Goal: Task Accomplishment & Management: Manage account settings

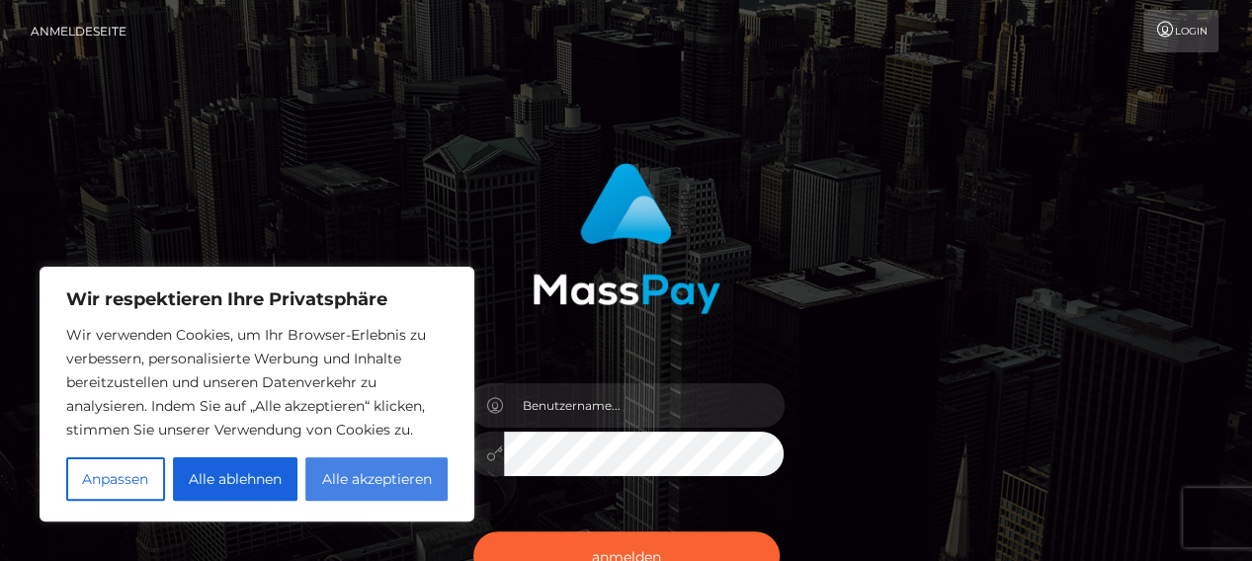
click at [362, 481] on font "Alle akzeptieren" at bounding box center [377, 479] width 110 height 18
checkbox input "true"
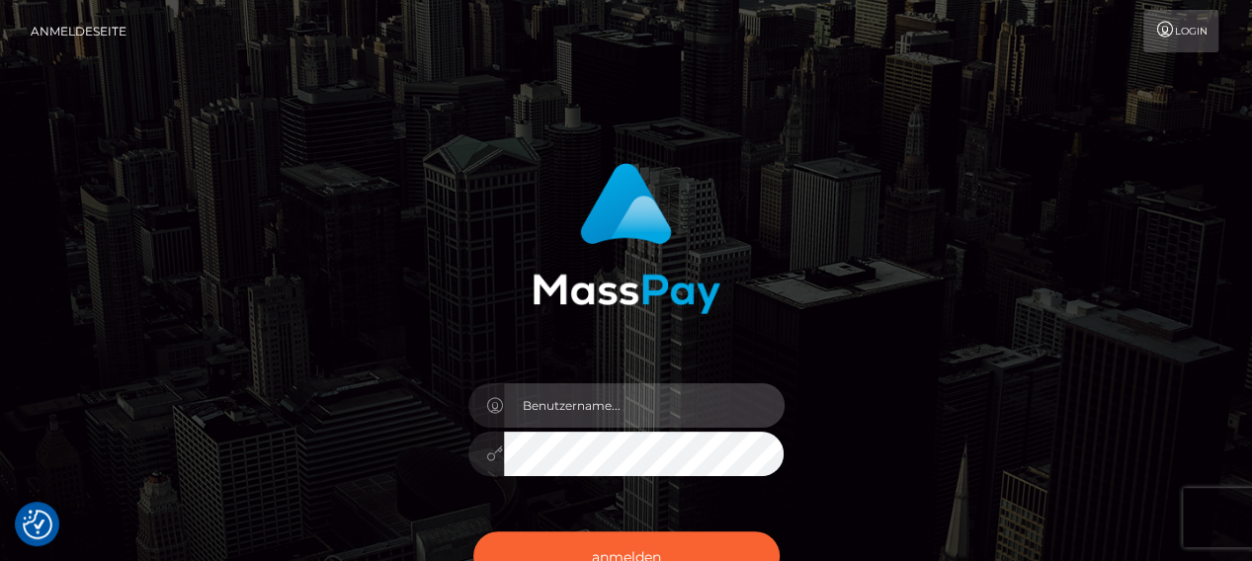
click at [545, 406] on input "text" at bounding box center [644, 405] width 281 height 44
type input "[EMAIL_ADDRESS][DOMAIN_NAME]"
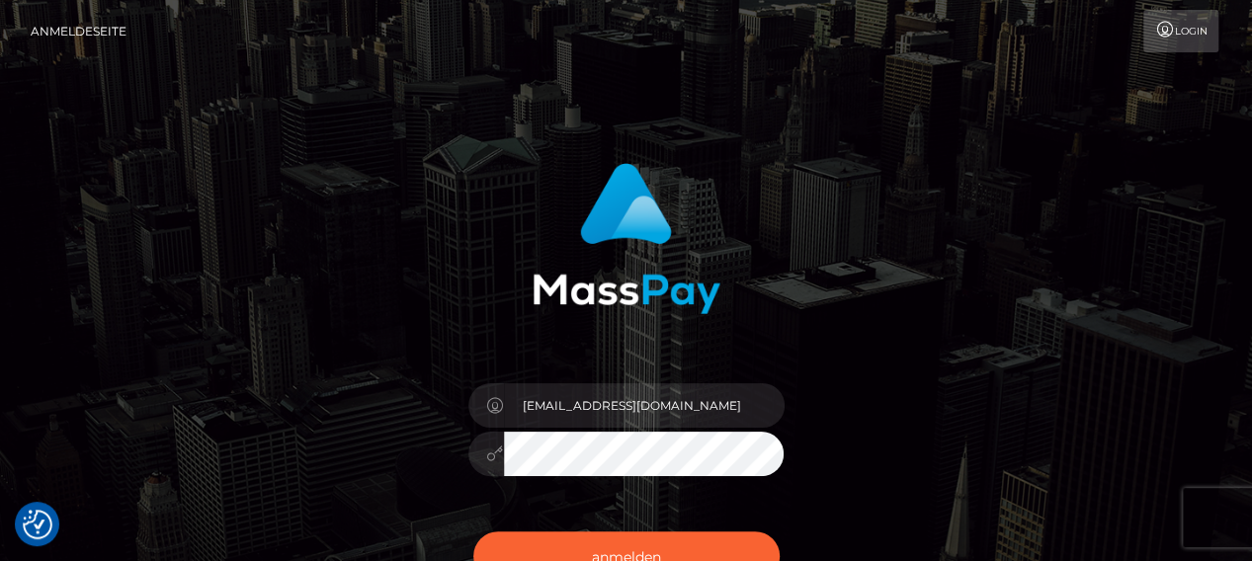
scroll to position [198, 0]
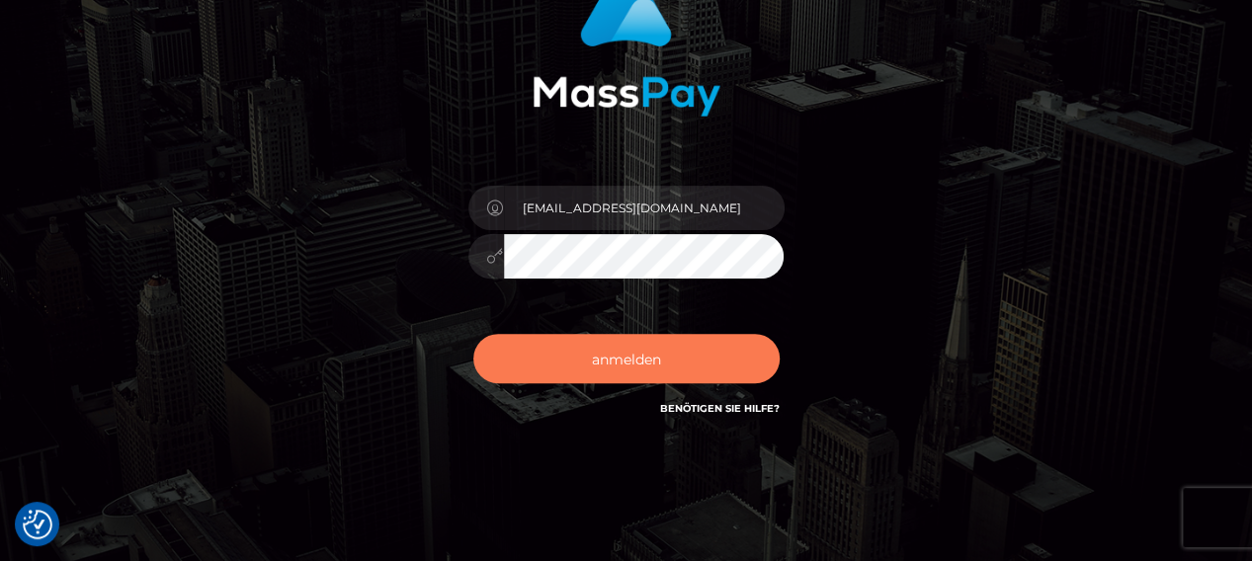
click at [646, 351] on font "anmelden" at bounding box center [626, 359] width 69 height 18
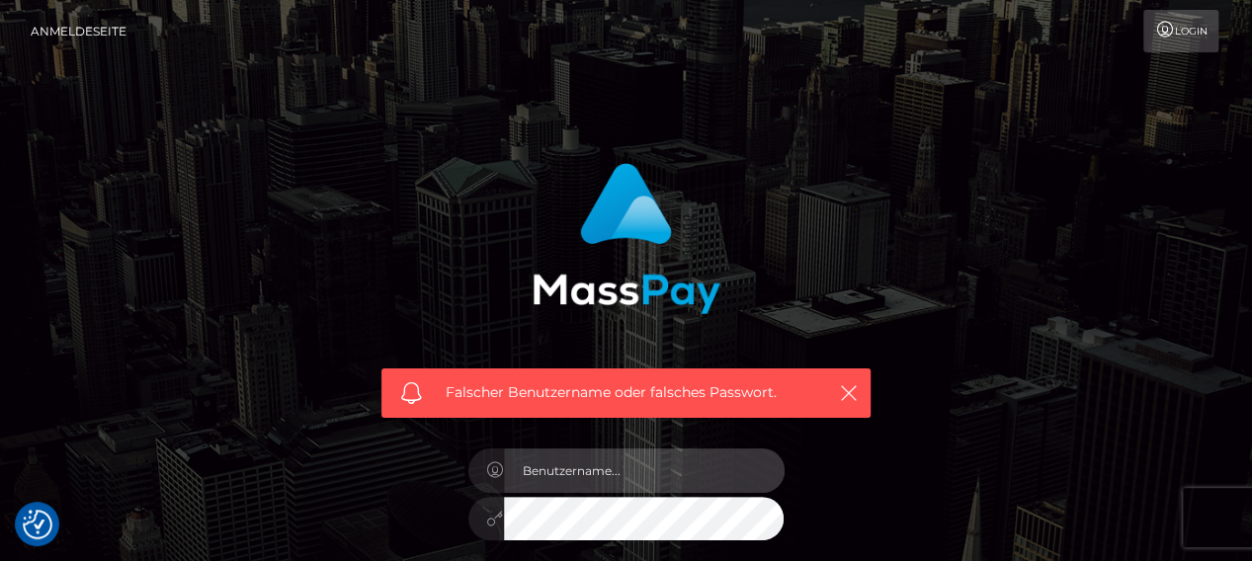
click at [577, 463] on input "text" at bounding box center [644, 471] width 281 height 44
type input "karenundalberto@gmail.com"
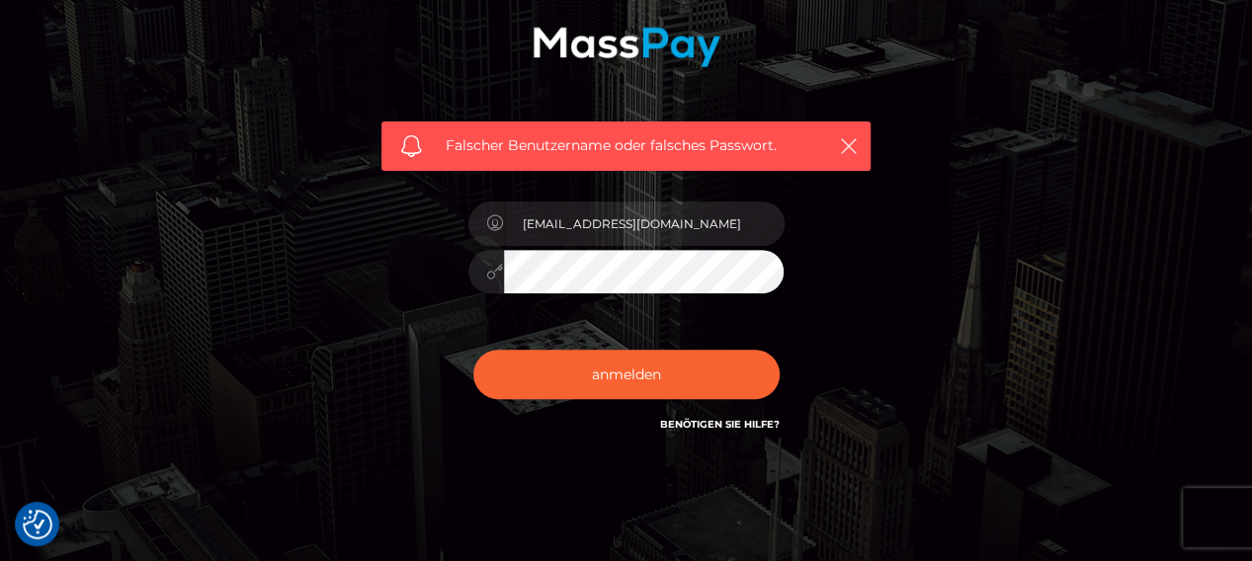
scroll to position [296, 0]
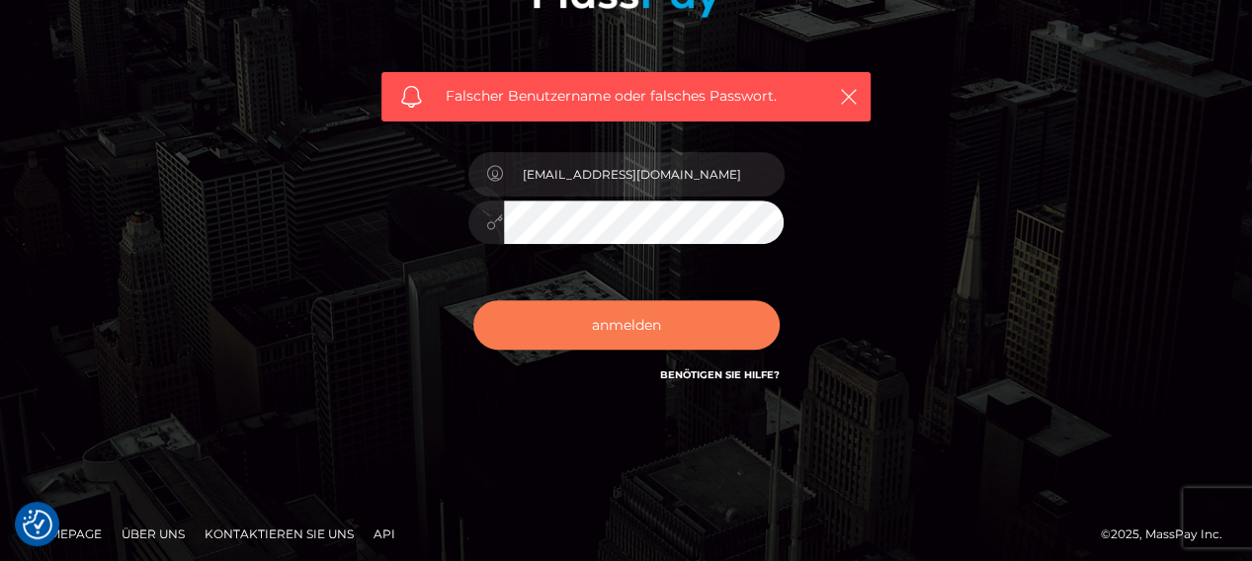
click at [635, 332] on font "anmelden" at bounding box center [626, 325] width 69 height 18
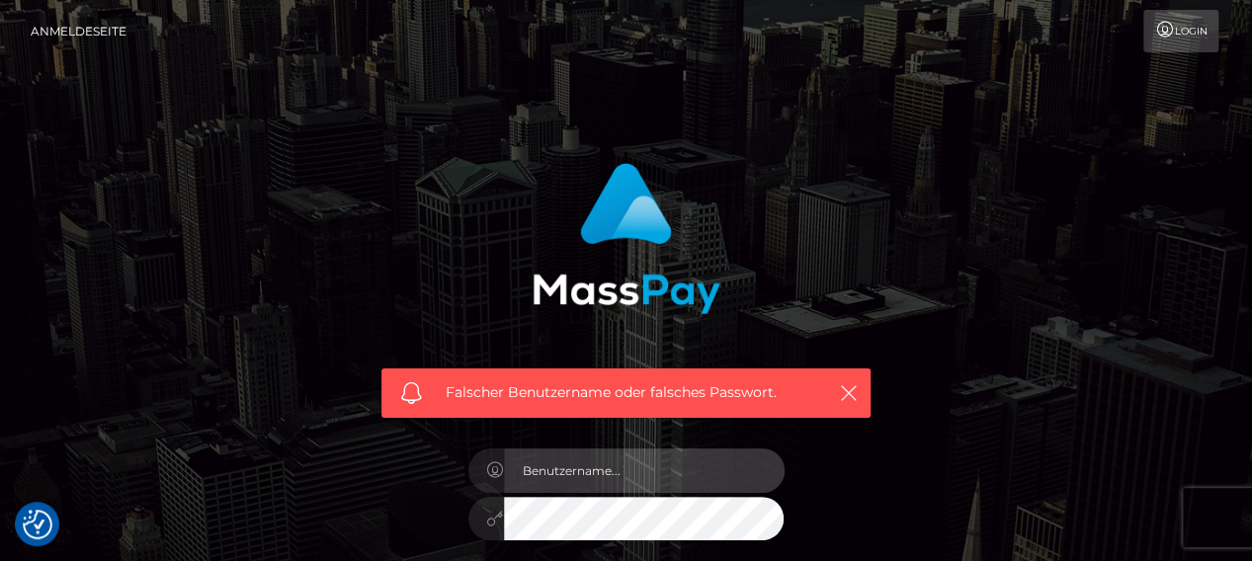
click at [547, 470] on input "text" at bounding box center [644, 471] width 281 height 44
type input "[EMAIL_ADDRESS][DOMAIN_NAME]"
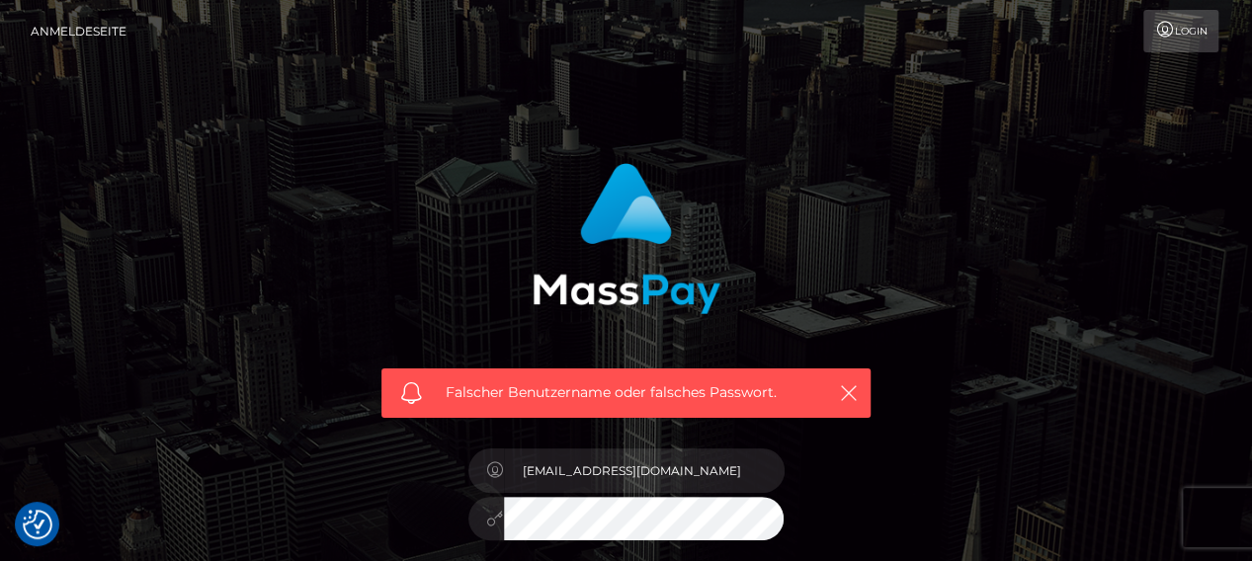
click at [589, 489] on input "[EMAIL_ADDRESS][DOMAIN_NAME]" at bounding box center [644, 471] width 281 height 44
click at [472, 517] on div at bounding box center [626, 516] width 316 height 39
click at [937, 500] on div "Falscher Benutzername oder falsches Passwort. karenundalberto@gmail.com" at bounding box center [626, 432] width 1127 height 569
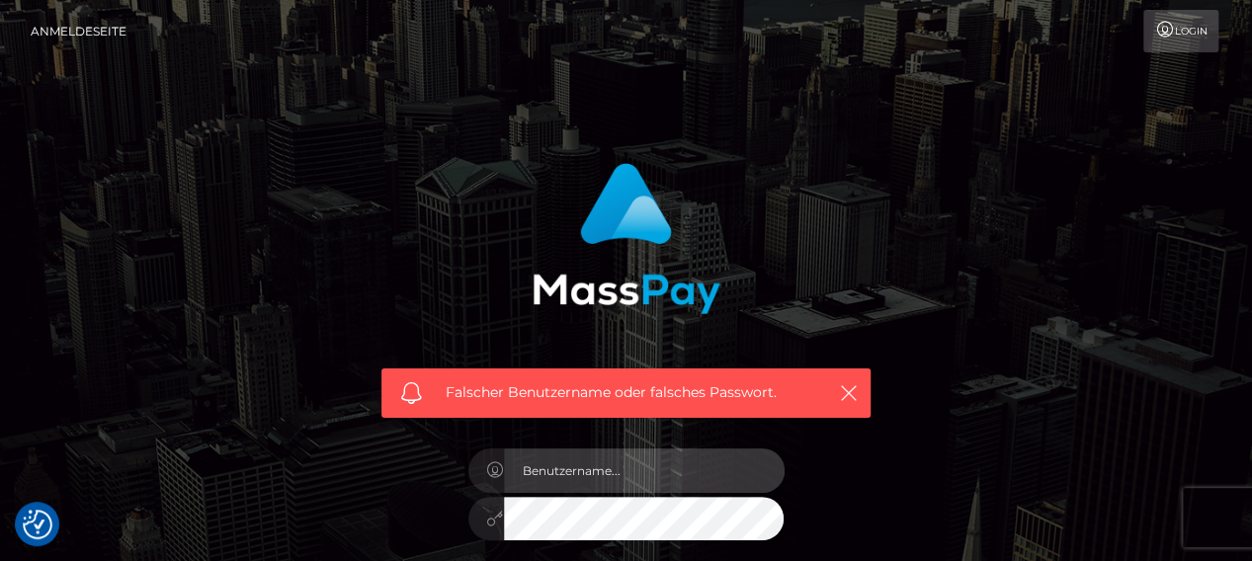
click at [595, 469] on input "text" at bounding box center [644, 471] width 281 height 44
type input "[EMAIL_ADDRESS][DOMAIN_NAME]"
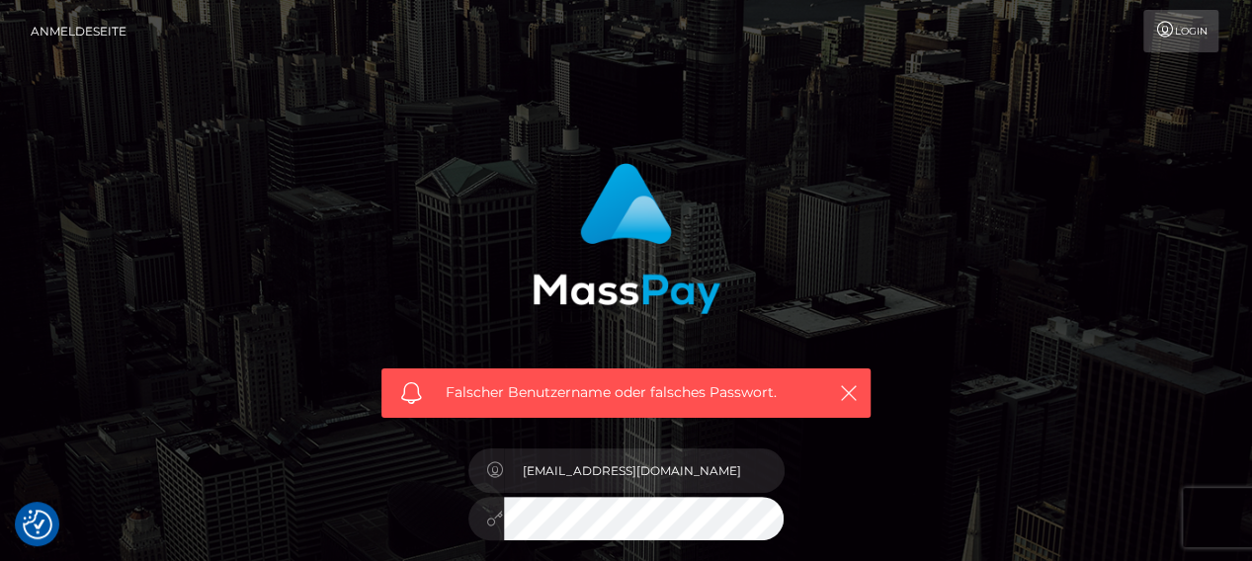
click at [848, 392] on icon "button" at bounding box center [849, 393] width 20 height 20
click at [92, 24] on font "Anmeldeseite" at bounding box center [79, 31] width 96 height 15
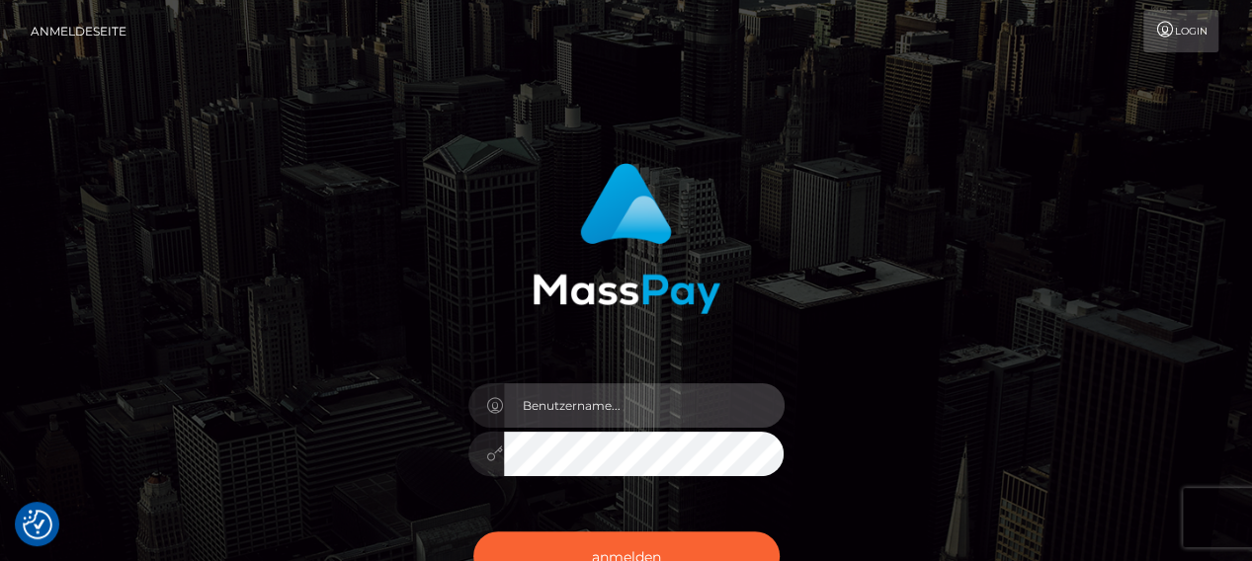
click at [583, 410] on input "text" at bounding box center [644, 405] width 281 height 44
type input "karenundalberto@gmail.com"
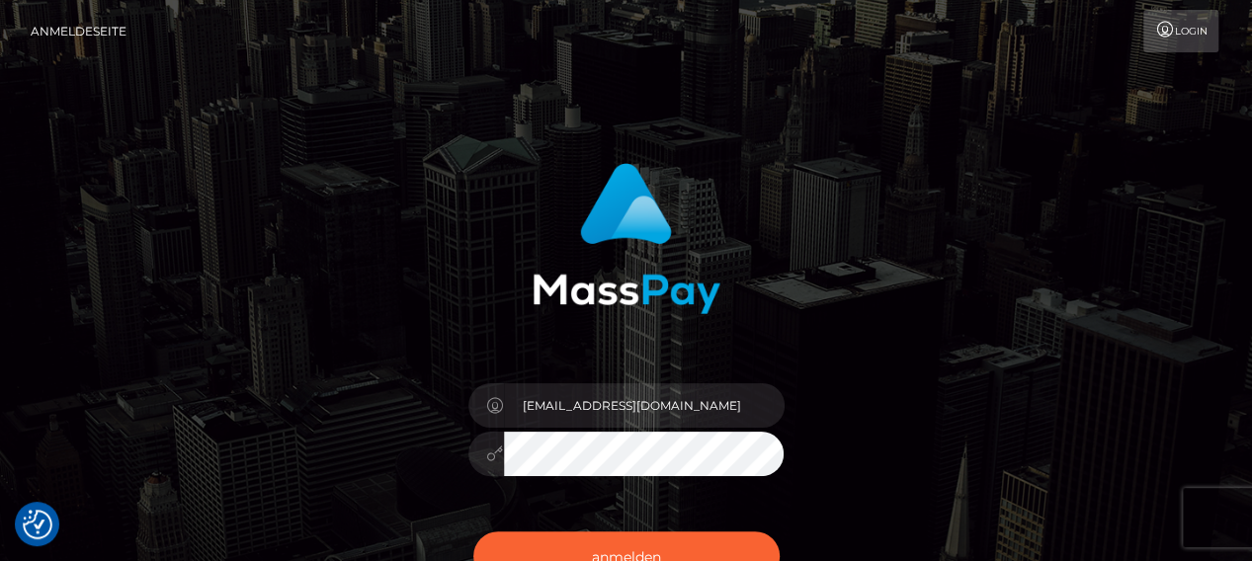
click at [502, 454] on div at bounding box center [626, 451] width 316 height 39
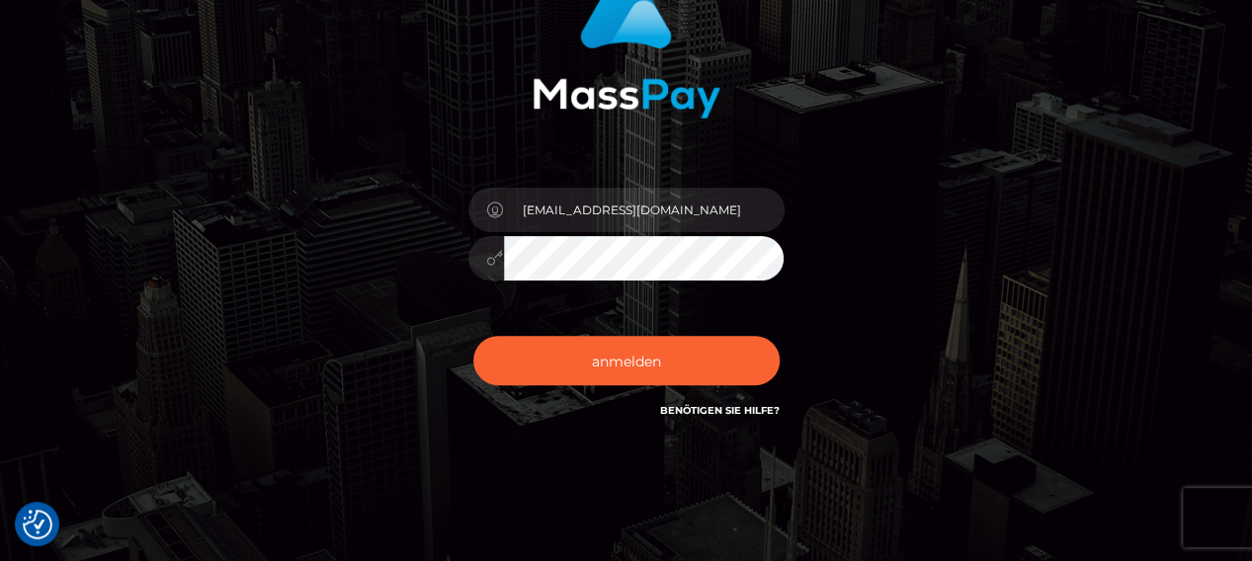
scroll to position [198, 0]
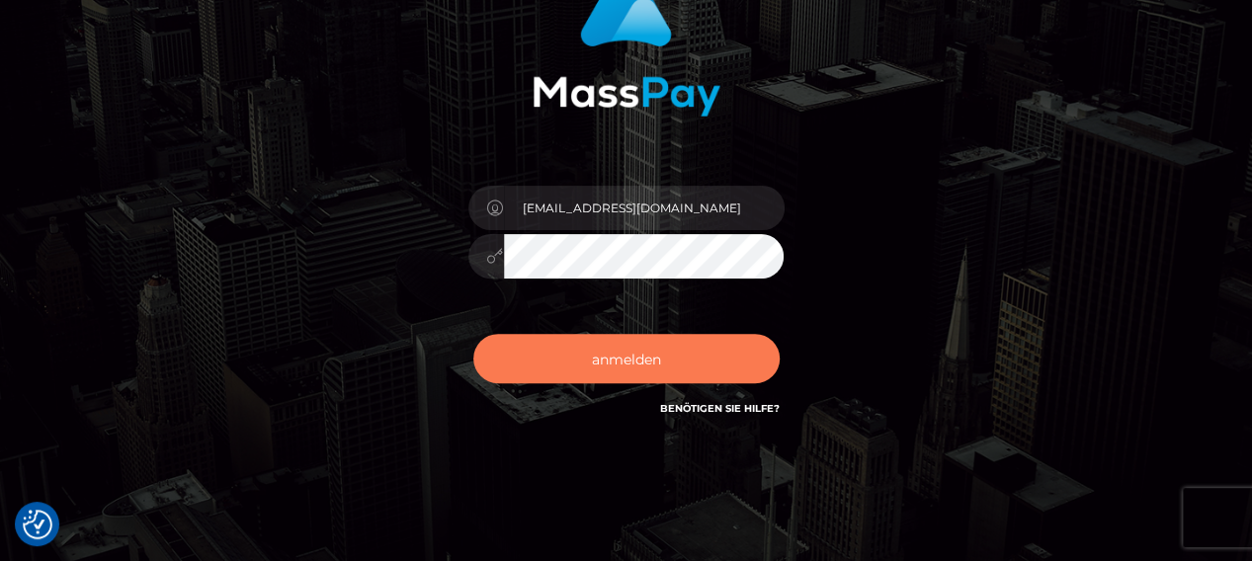
click at [613, 361] on font "anmelden" at bounding box center [626, 359] width 69 height 18
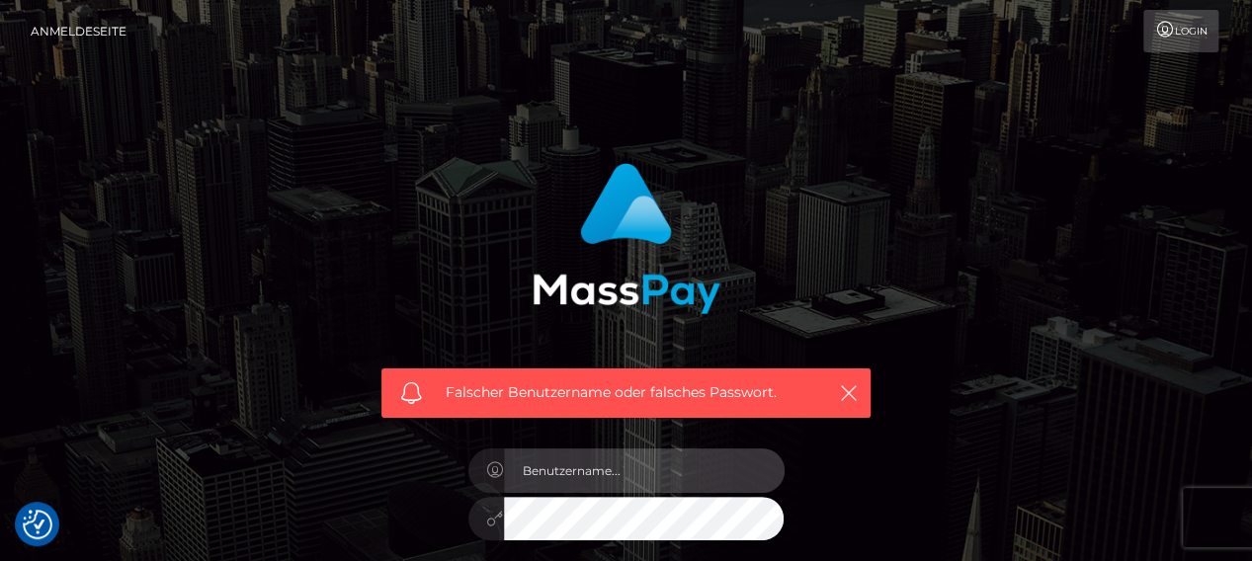
click at [561, 479] on input "text" at bounding box center [644, 471] width 281 height 44
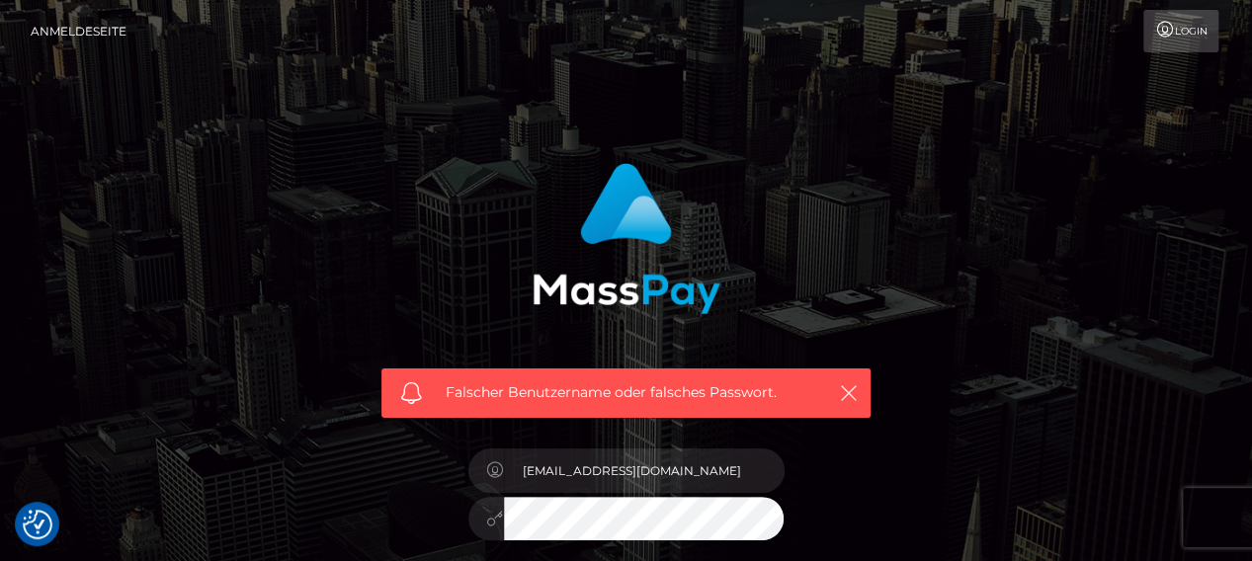
click at [556, 470] on input "karenundalberto@gmail.com" at bounding box center [644, 471] width 281 height 44
click at [557, 469] on input "karenundalberto@gmail.com" at bounding box center [644, 471] width 281 height 44
type input "karenundalberto@gmail.com"
click at [720, 477] on input "karenundalberto@gmail.com" at bounding box center [644, 471] width 281 height 44
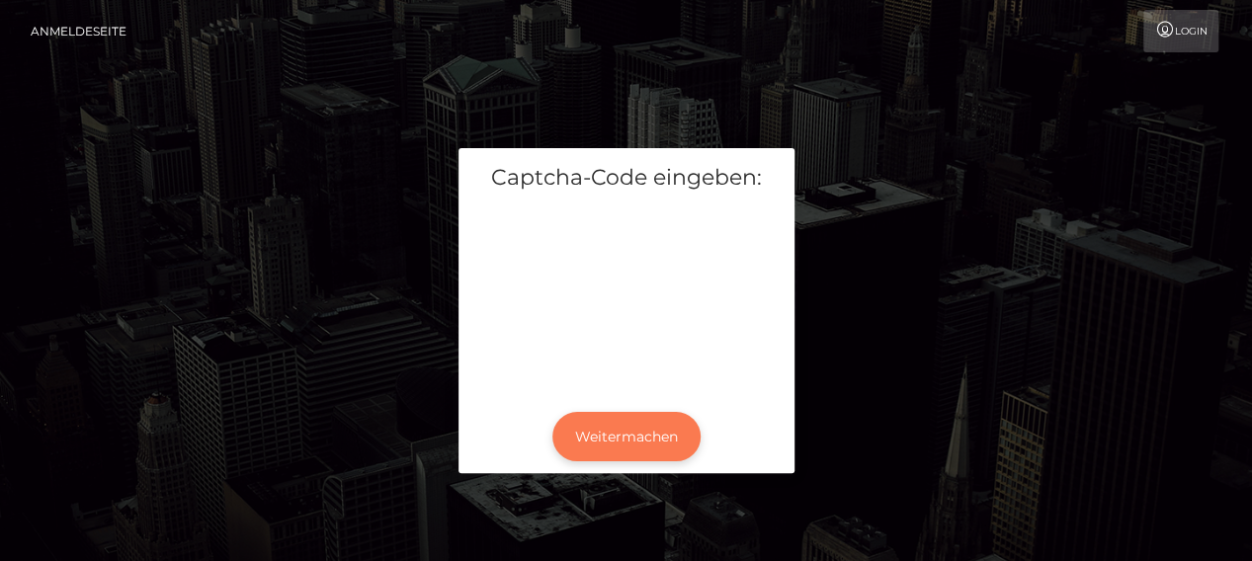
click at [642, 438] on font "Weitermachen" at bounding box center [626, 437] width 103 height 18
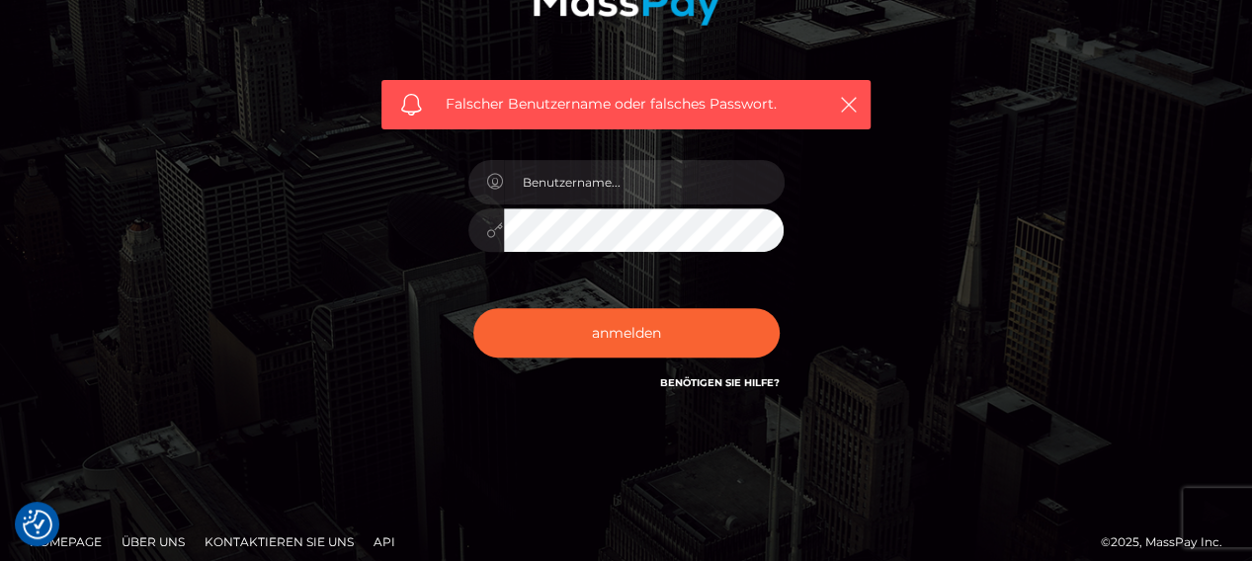
scroll to position [296, 0]
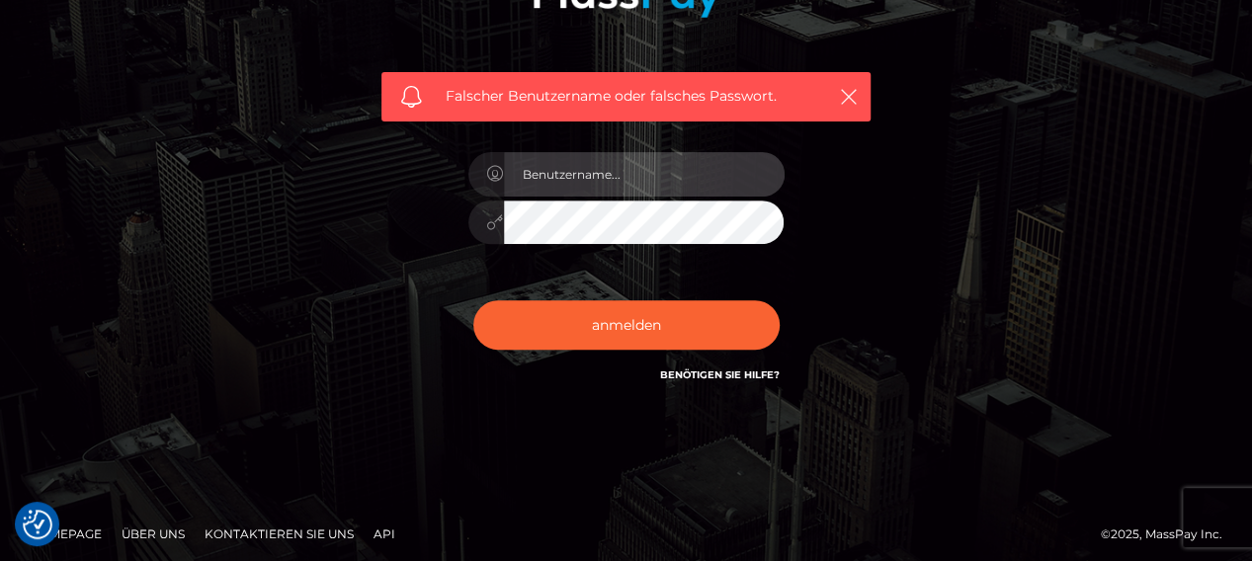
click at [551, 180] on input "text" at bounding box center [644, 174] width 281 height 44
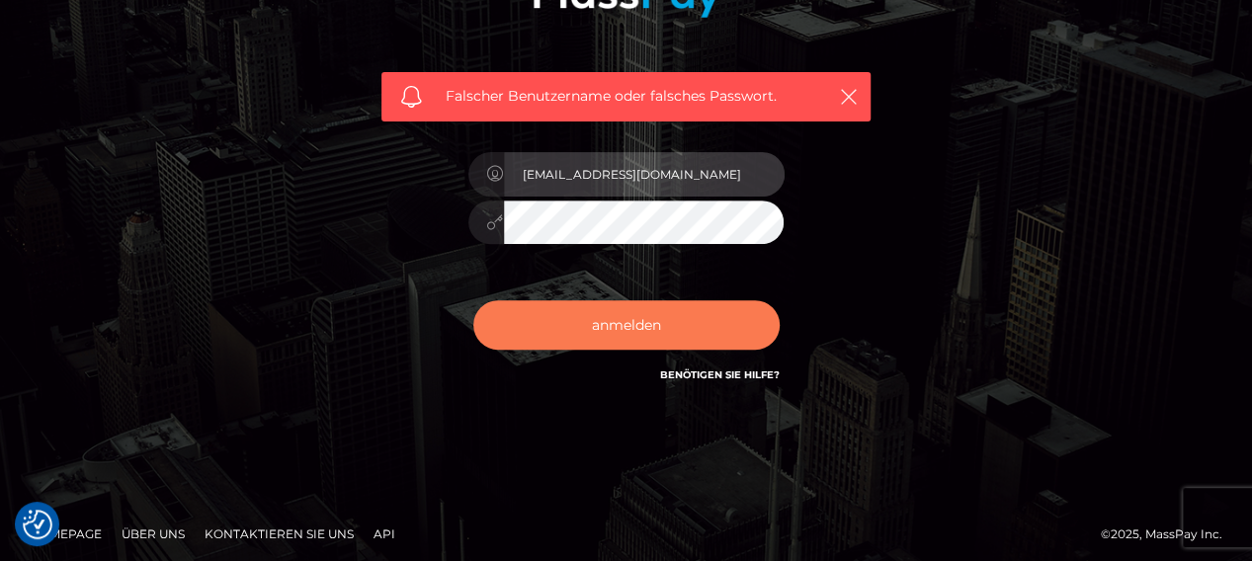
type input "karenundalberto@gmail.com"
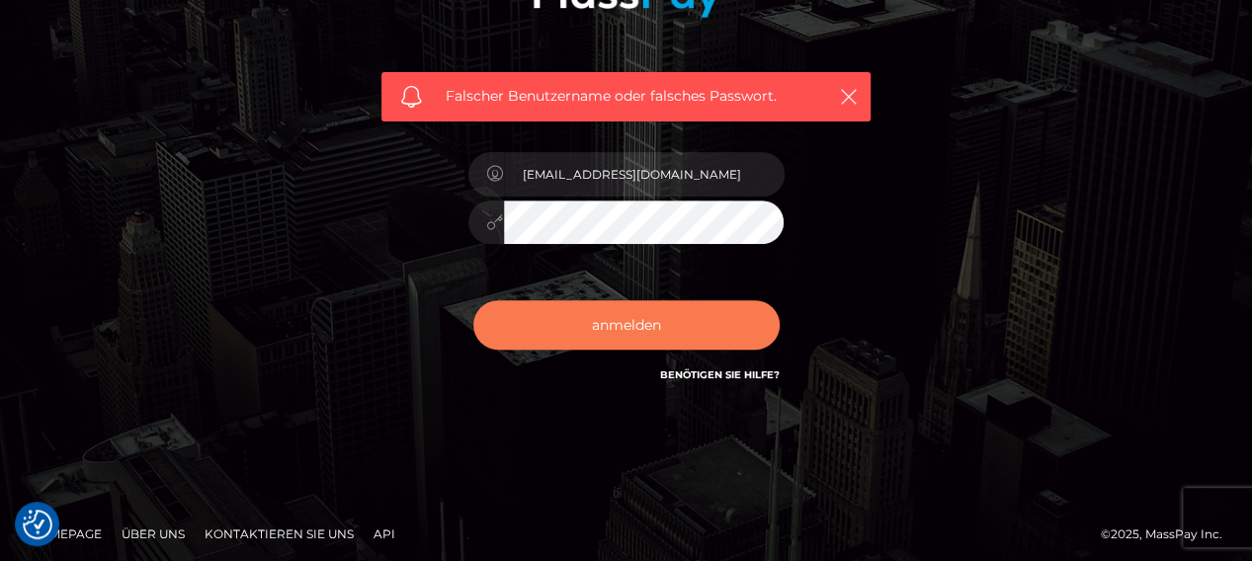
click at [628, 322] on font "anmelden" at bounding box center [626, 325] width 69 height 18
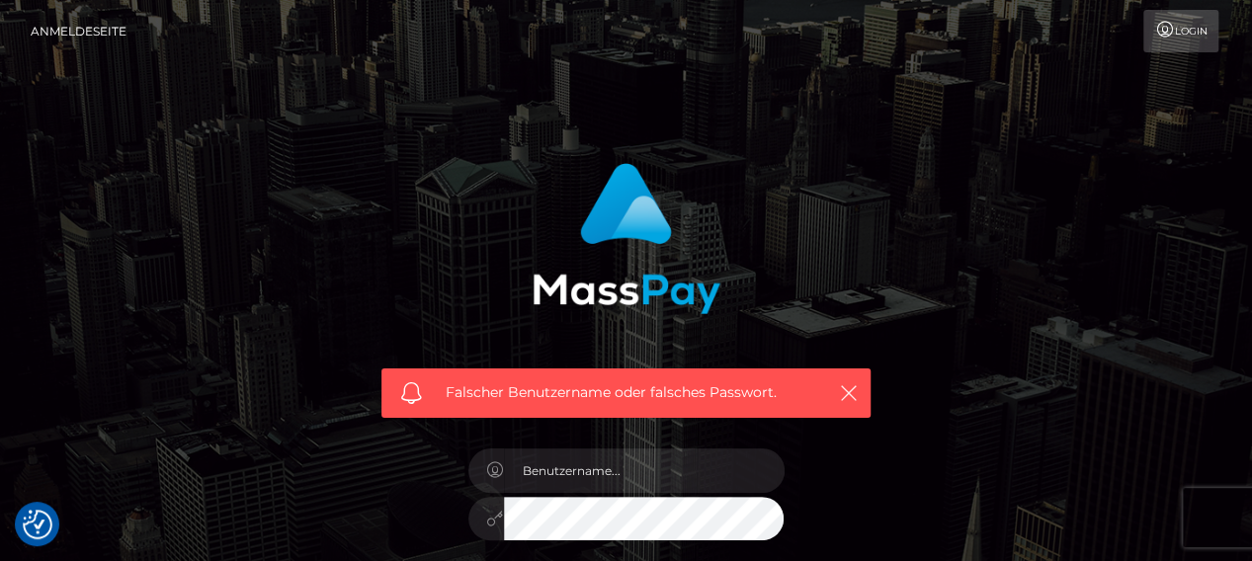
click at [1185, 29] on font "Login" at bounding box center [1191, 31] width 33 height 13
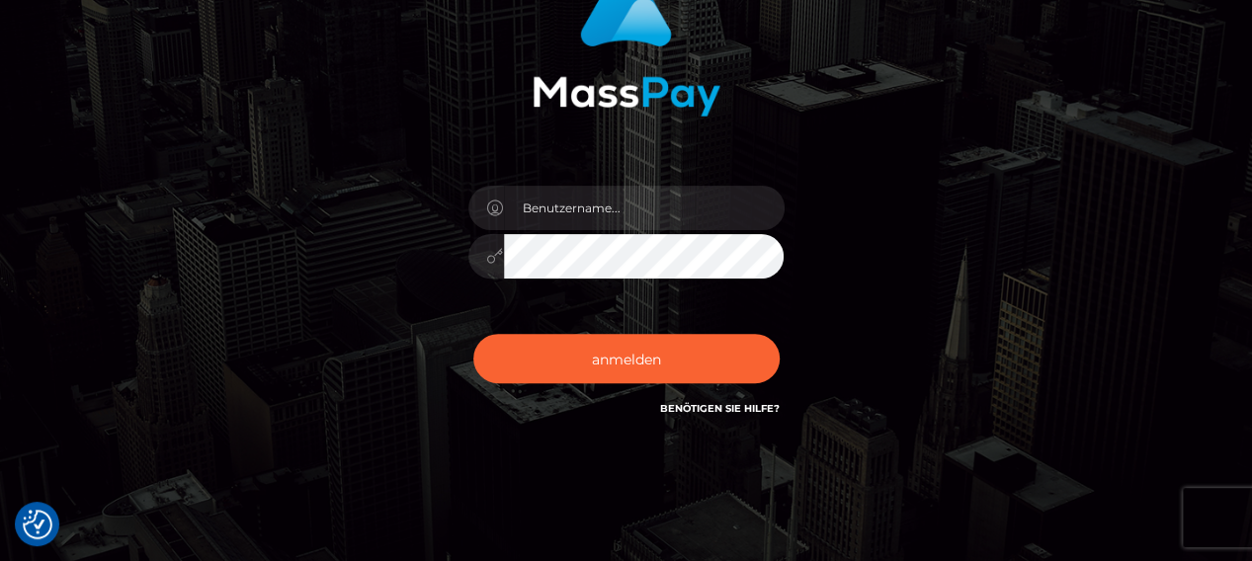
scroll to position [99, 0]
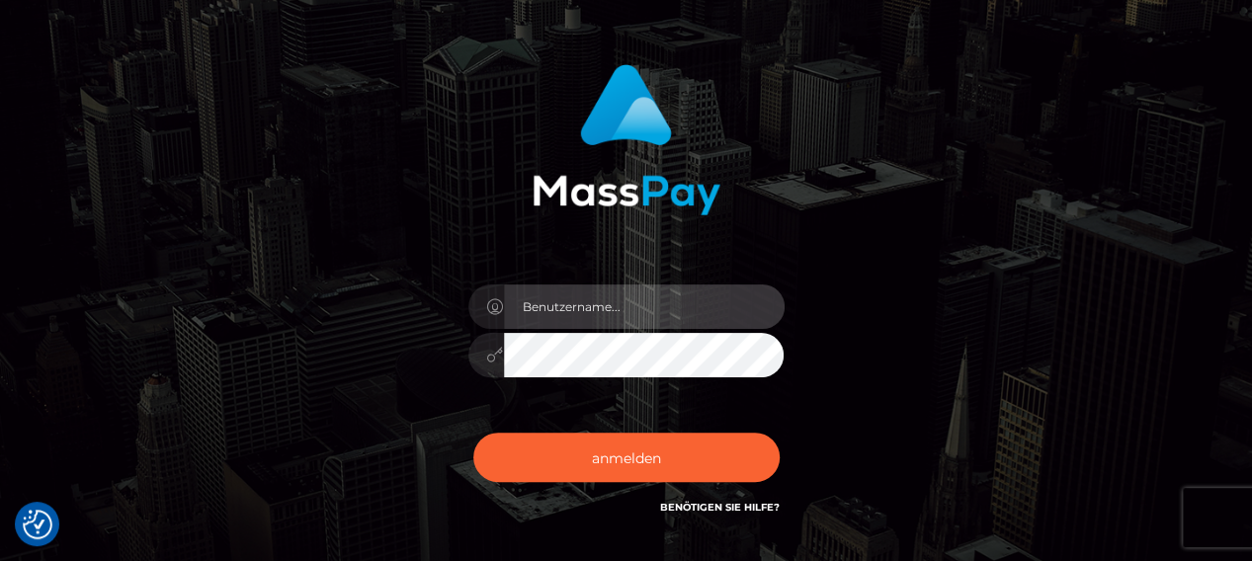
click at [563, 311] on input "text" at bounding box center [644, 307] width 281 height 44
type input "karenundalberto@gmail.com"
click at [496, 364] on div at bounding box center [626, 352] width 316 height 39
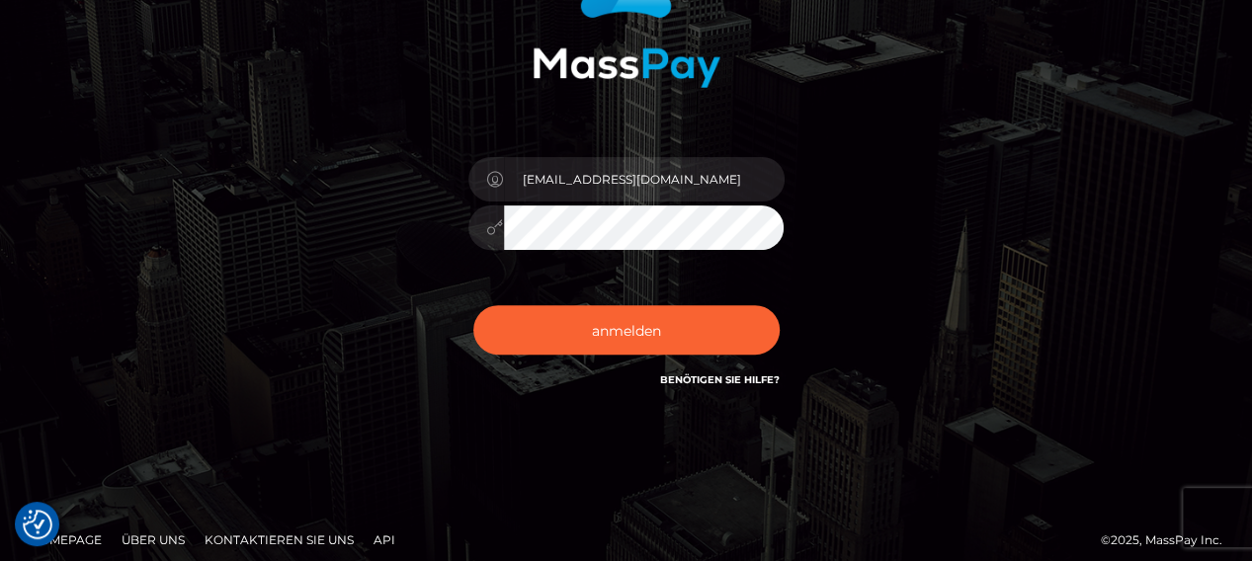
scroll to position [239, 0]
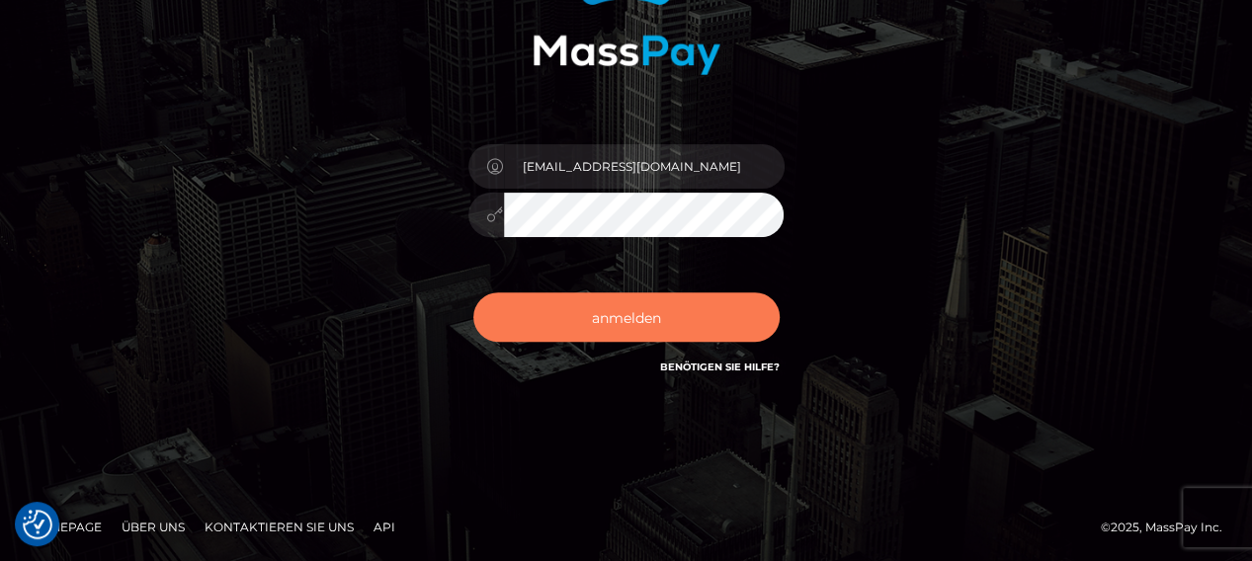
click at [603, 317] on font "anmelden" at bounding box center [626, 317] width 69 height 18
